Goal: Information Seeking & Learning: Learn about a topic

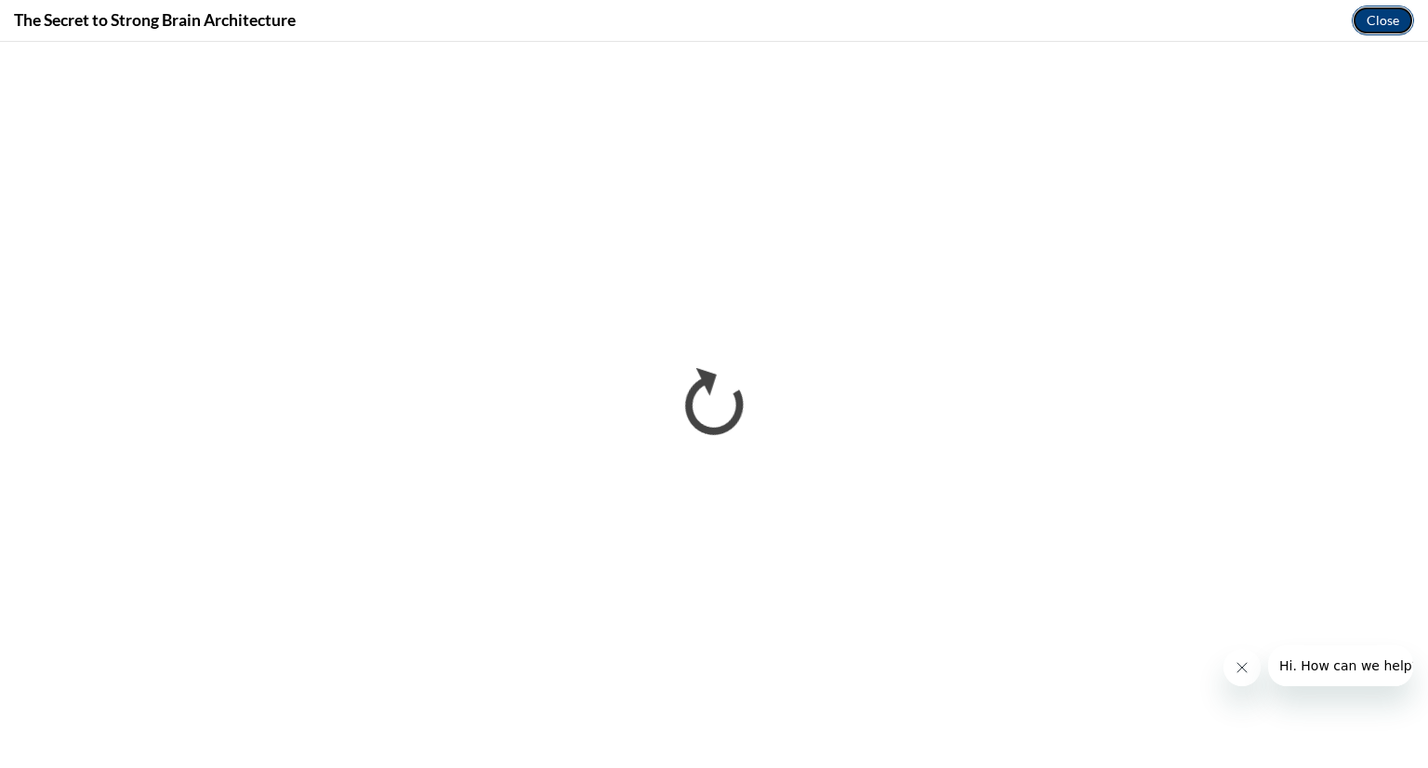
click at [1390, 8] on button "Close" at bounding box center [1382, 21] width 62 height 30
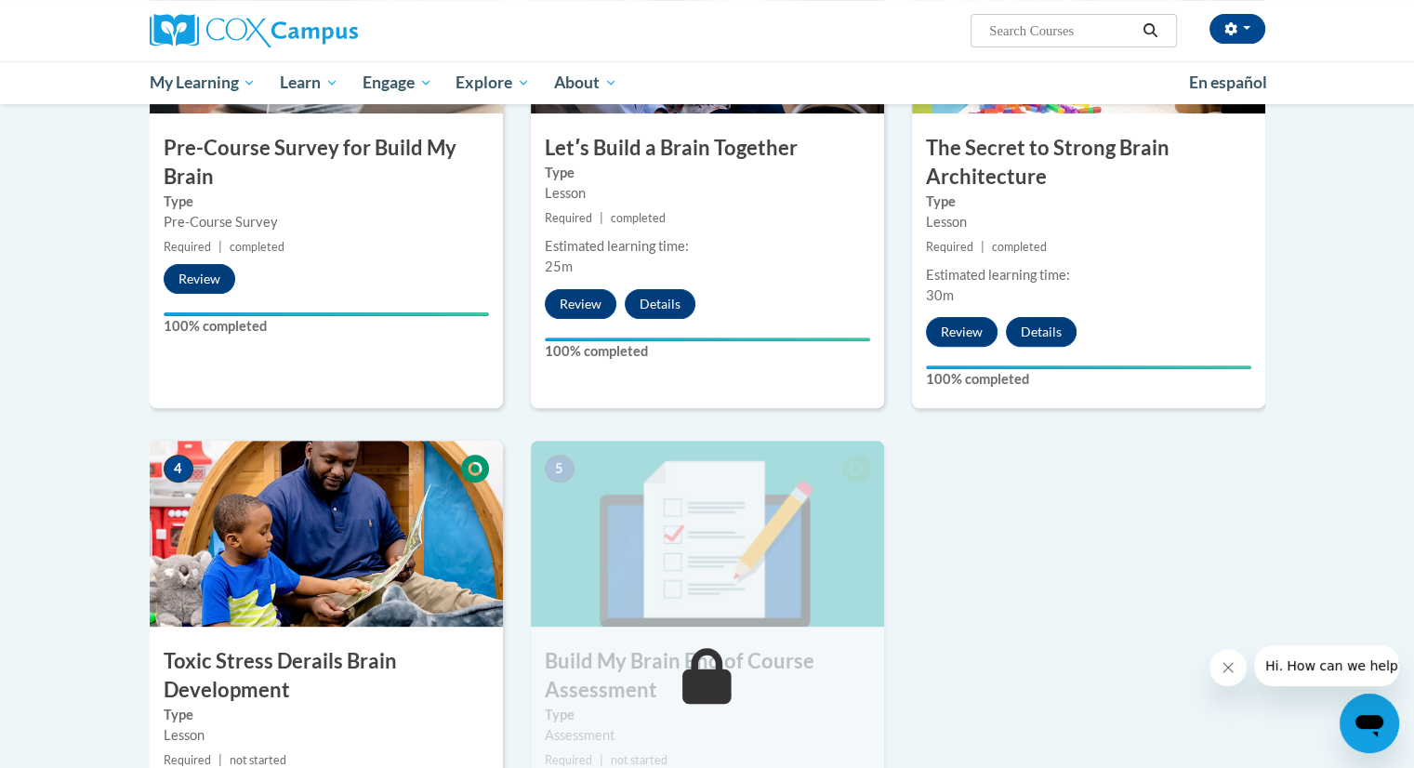
click at [309, 558] on img at bounding box center [326, 534] width 353 height 186
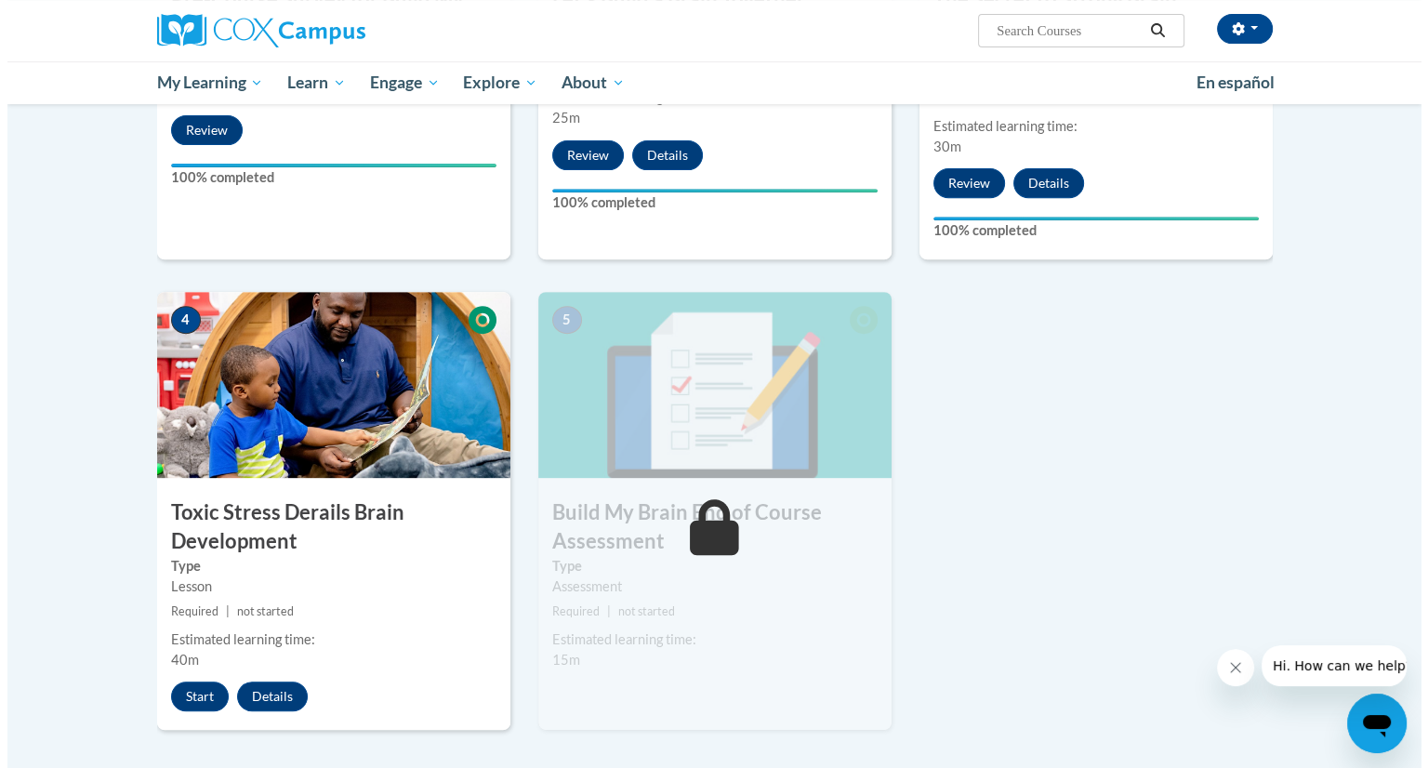
scroll to position [744, 0]
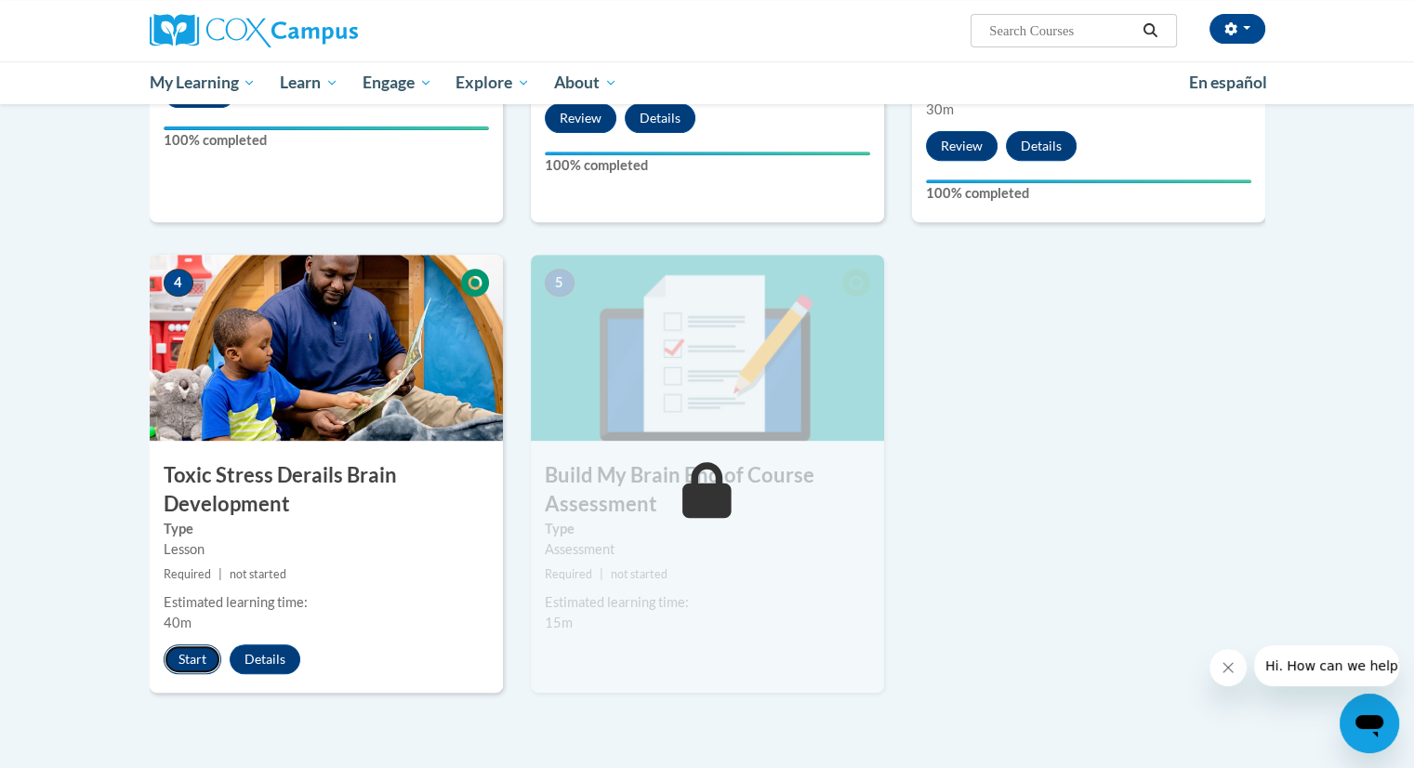
click at [170, 664] on button "Start" at bounding box center [193, 659] width 58 height 30
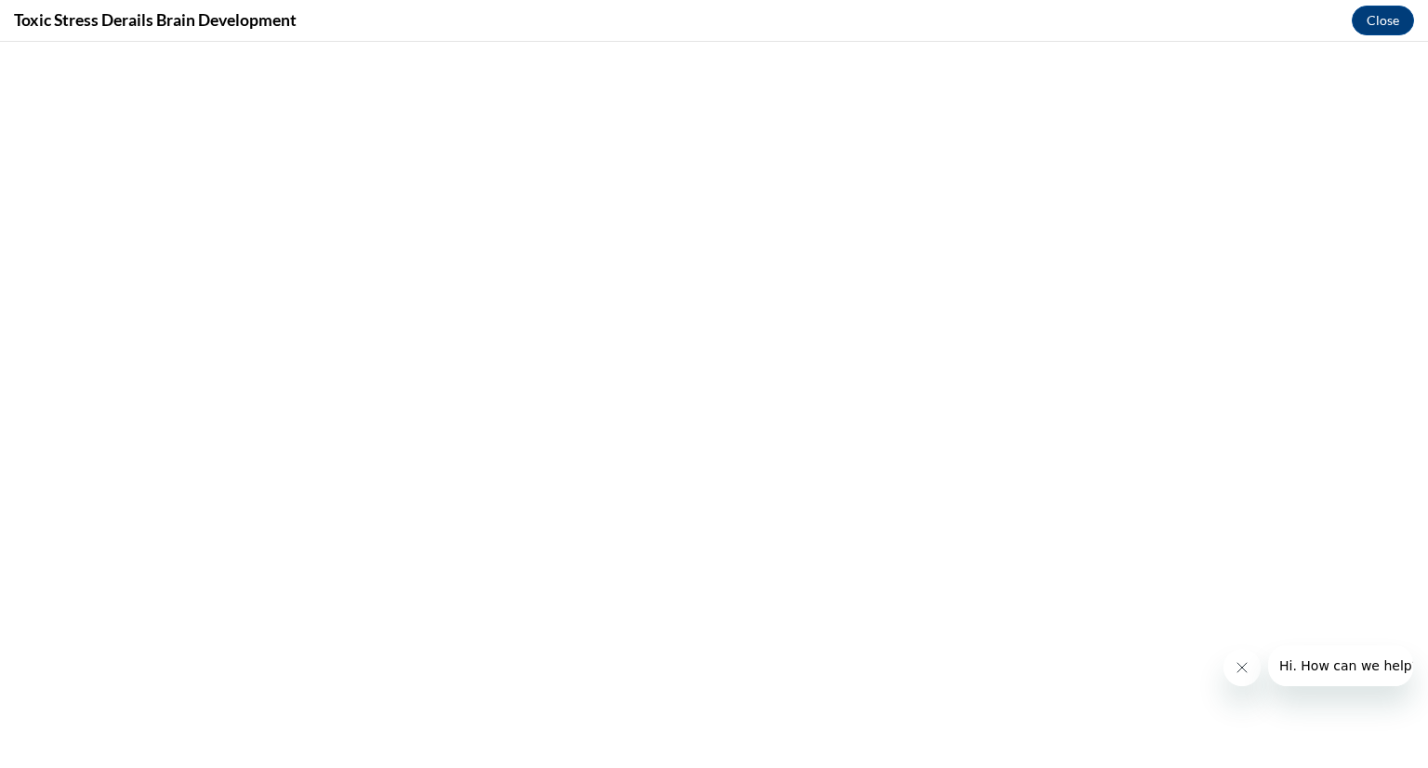
click at [1245, 670] on icon "Close message from company" at bounding box center [1240, 667] width 15 height 15
